Goal: Task Accomplishment & Management: Manage account settings

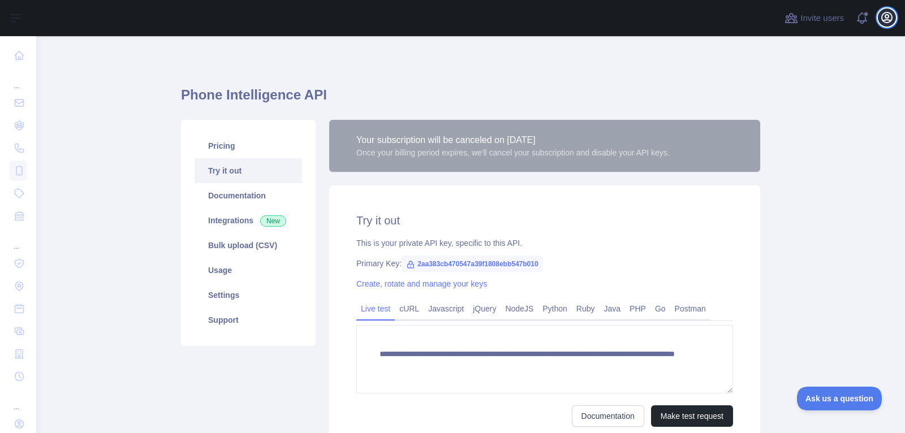
click at [890, 19] on icon "button" at bounding box center [887, 18] width 14 height 14
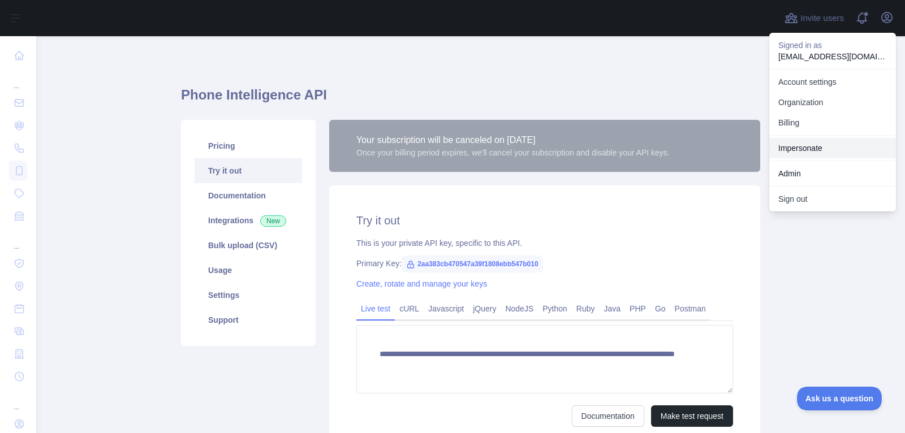
click at [795, 150] on link "Impersonate" at bounding box center [832, 148] width 127 height 20
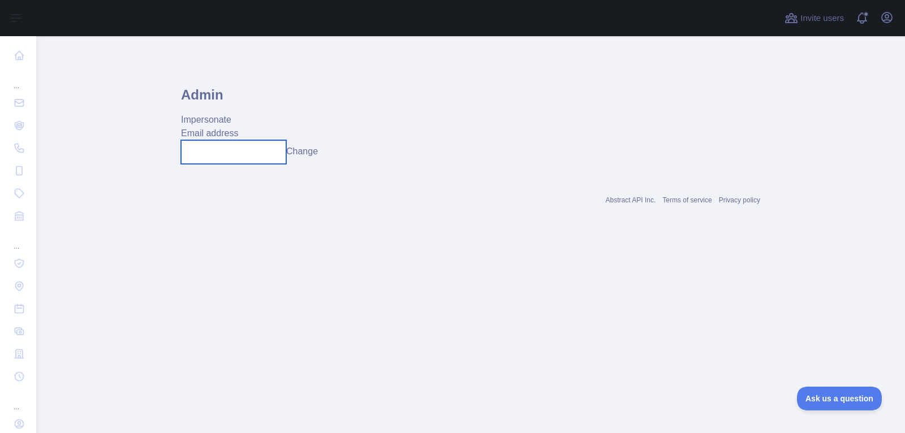
click at [270, 156] on input "text" at bounding box center [233, 152] width 105 height 24
paste input "**********"
type input "**********"
click at [305, 157] on button "Change" at bounding box center [302, 152] width 32 height 14
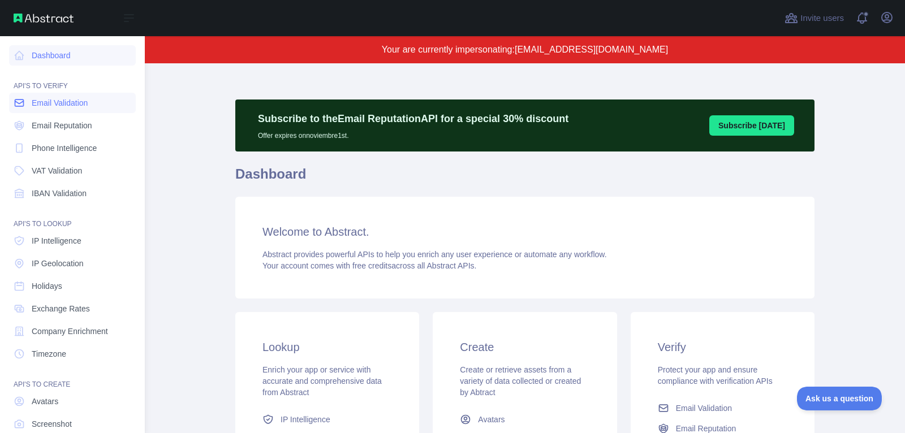
click at [92, 105] on link "Email Validation" at bounding box center [72, 103] width 127 height 20
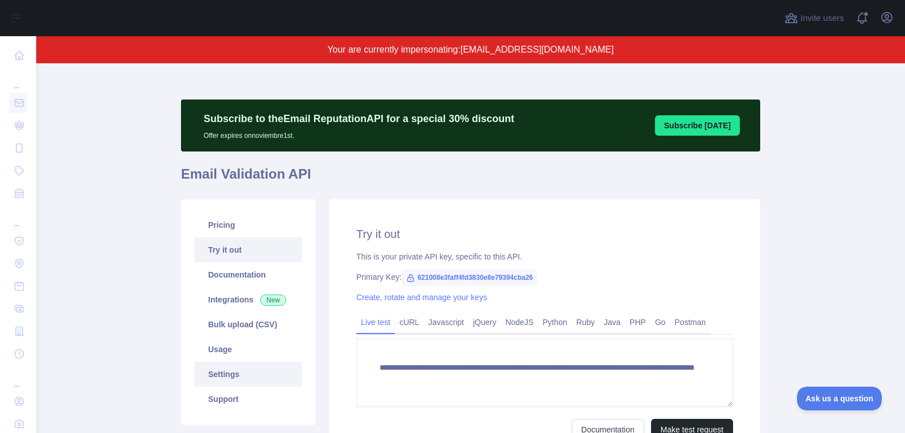
click at [268, 378] on link "Settings" at bounding box center [248, 374] width 107 height 25
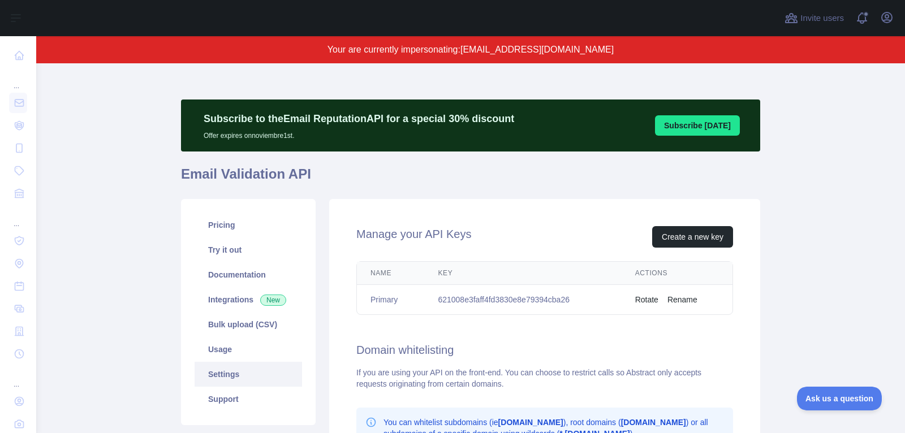
click at [482, 301] on td "621008e3faff4fd3830e8e79394cba26" at bounding box center [522, 300] width 197 height 30
copy td "621008e3faff4fd3830e8e79394cba26"
click at [885, 19] on icon "button" at bounding box center [887, 18] width 14 height 14
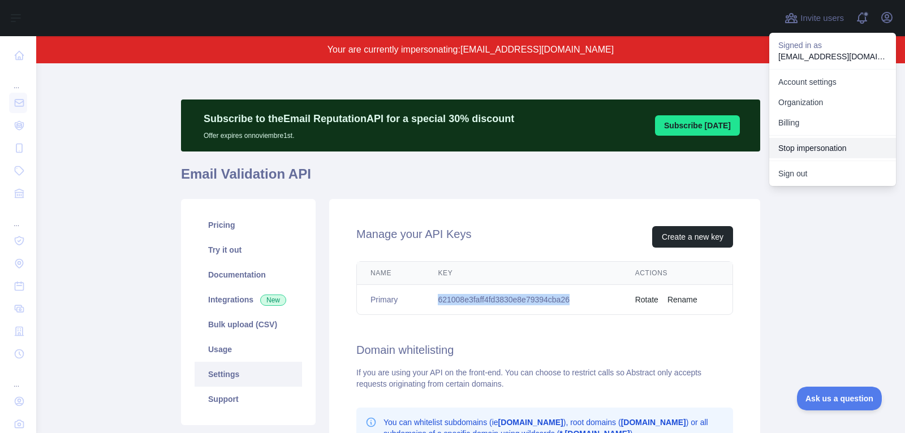
click at [825, 146] on button "Stop impersonation" at bounding box center [832, 148] width 127 height 20
